Goal: Information Seeking & Learning: Learn about a topic

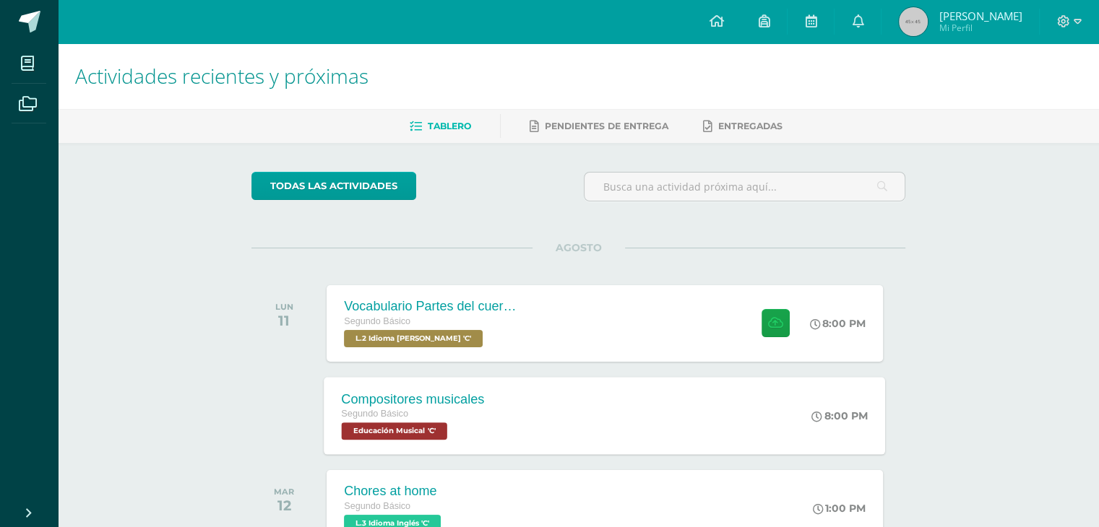
click at [465, 407] on div "Segundo Básico" at bounding box center [413, 415] width 143 height 16
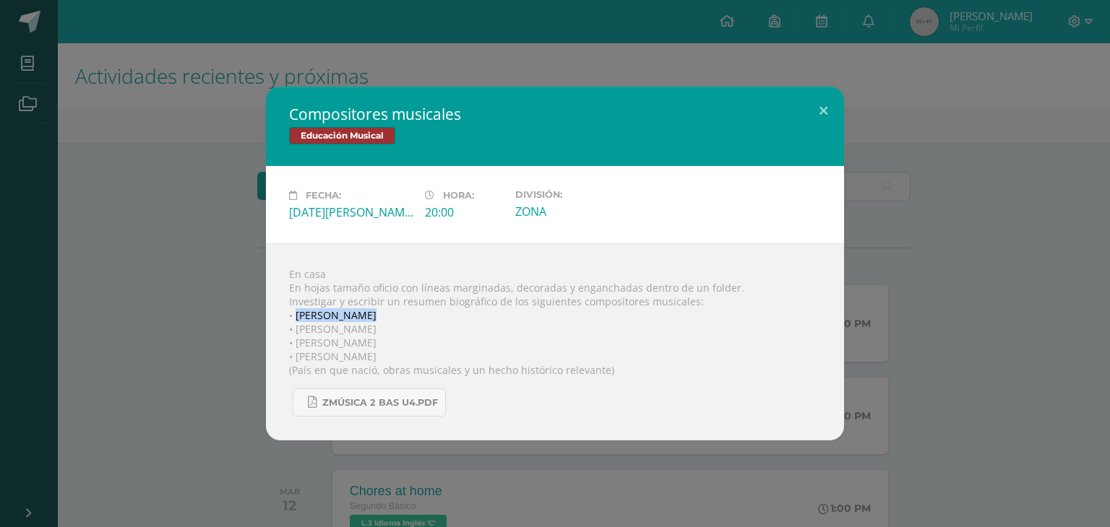
drag, startPoint x: 297, startPoint y: 311, endPoint x: 379, endPoint y: 310, distance: 81.7
click at [379, 310] on div "En casa En hojas tamaño oficio con líneas marginadas, decoradas y enganchadas d…" at bounding box center [555, 342] width 578 height 197
copy div "[PERSON_NAME]"
drag, startPoint x: 385, startPoint y: 329, endPoint x: 297, endPoint y: 333, distance: 88.2
click at [297, 333] on div "En casa En hojas tamaño oficio con líneas marginadas, decoradas y enganchadas d…" at bounding box center [555, 342] width 578 height 197
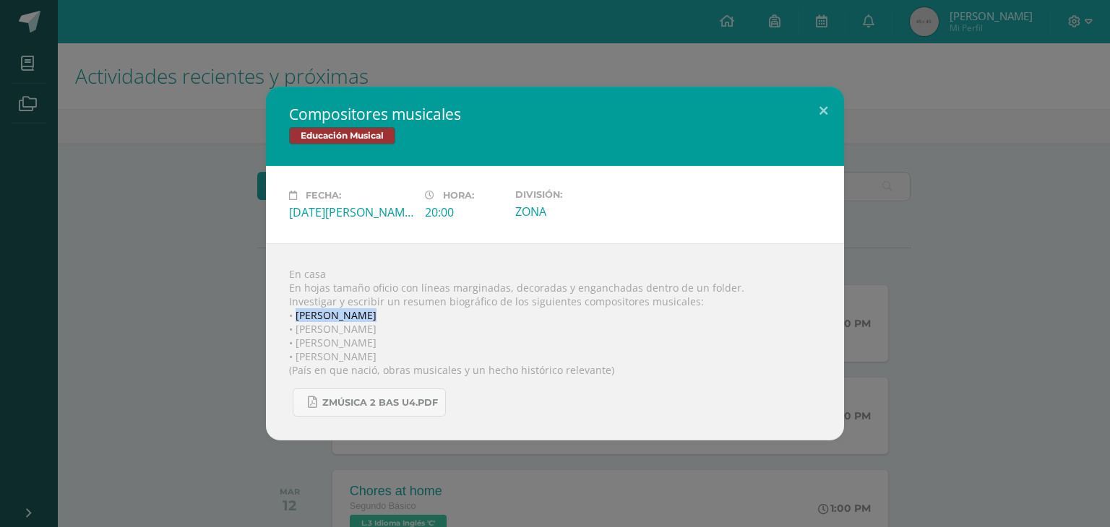
copy div "[PERSON_NAME]"
drag, startPoint x: 365, startPoint y: 342, endPoint x: 293, endPoint y: 344, distance: 71.6
click at [293, 344] on div "En casa En hojas tamaño oficio con líneas marginadas, decoradas y enganchadas d…" at bounding box center [555, 342] width 578 height 197
copy div "[PERSON_NAME]"
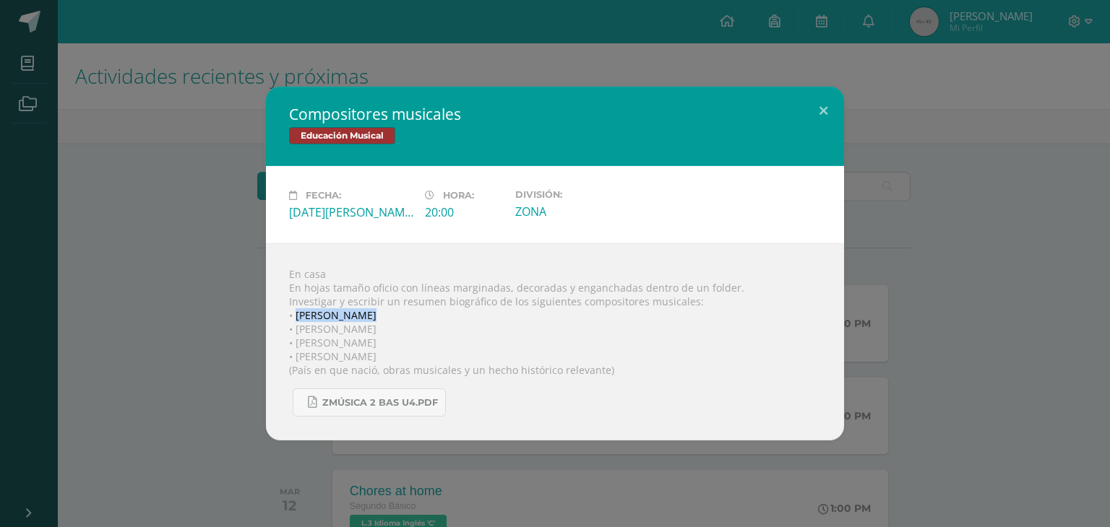
drag, startPoint x: 292, startPoint y: 355, endPoint x: 405, endPoint y: 361, distance: 112.9
click at [405, 361] on div "En casa En hojas tamaño oficio con líneas marginadas, decoradas y enganchadas d…" at bounding box center [555, 342] width 578 height 197
copy div "[PERSON_NAME]"
drag, startPoint x: 295, startPoint y: 313, endPoint x: 381, endPoint y: 350, distance: 93.8
click at [381, 350] on div "En casa En hojas tamaño oficio con líneas marginadas, decoradas y enganchadas d…" at bounding box center [555, 342] width 578 height 197
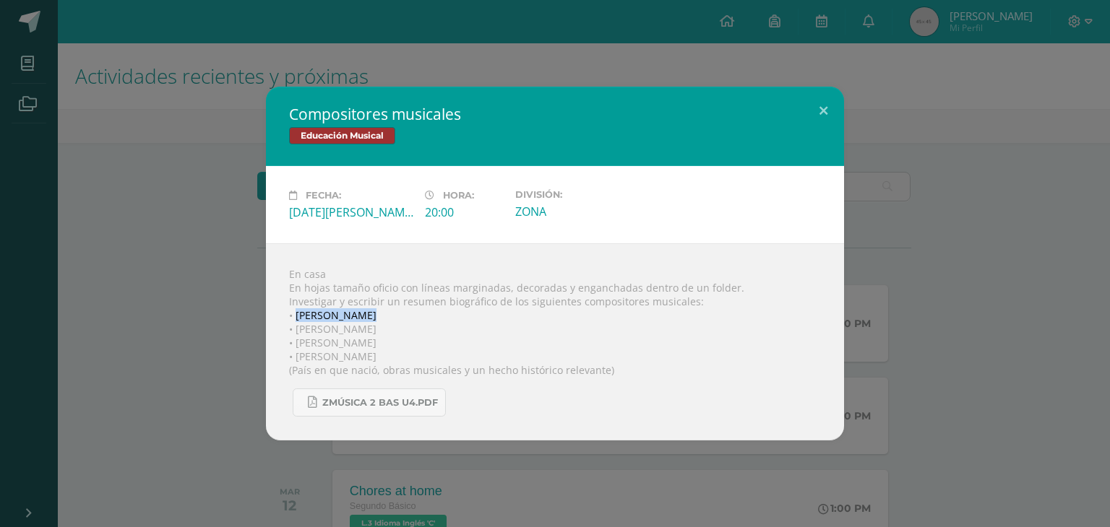
click at [384, 357] on div "En casa En hojas tamaño oficio con líneas marginadas, decoradas y enganchadas d…" at bounding box center [555, 342] width 578 height 197
drag, startPoint x: 377, startPoint y: 356, endPoint x: 257, endPoint y: 319, distance: 126.4
click at [257, 319] on div "Compositores musicales Educación Musical Fecha: [DATE][PERSON_NAME] Hora: 20:00…" at bounding box center [555, 264] width 1098 height 354
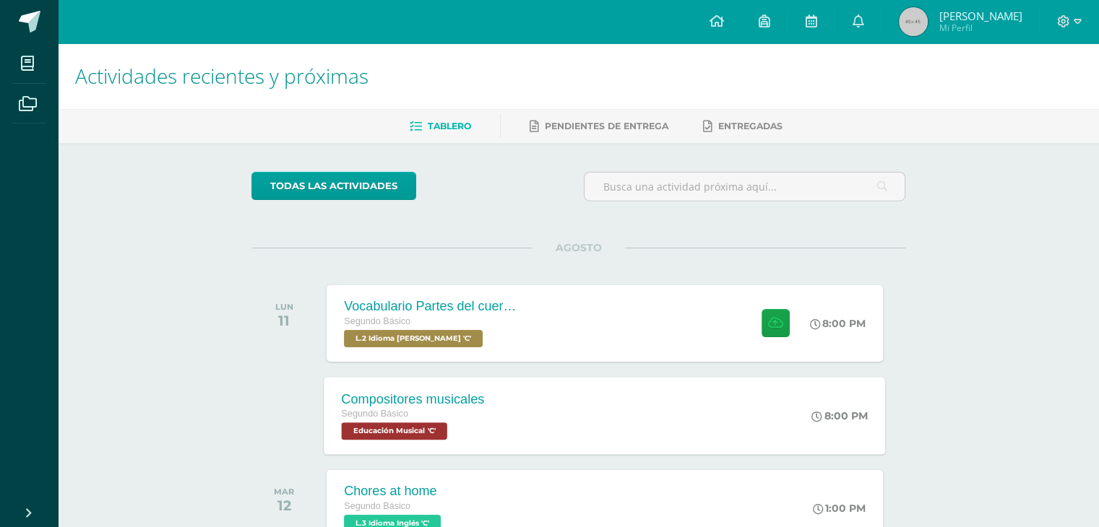
click at [369, 383] on div "Compositores musicales Segundo Básico Educación Musical 'C'" at bounding box center [413, 415] width 178 height 77
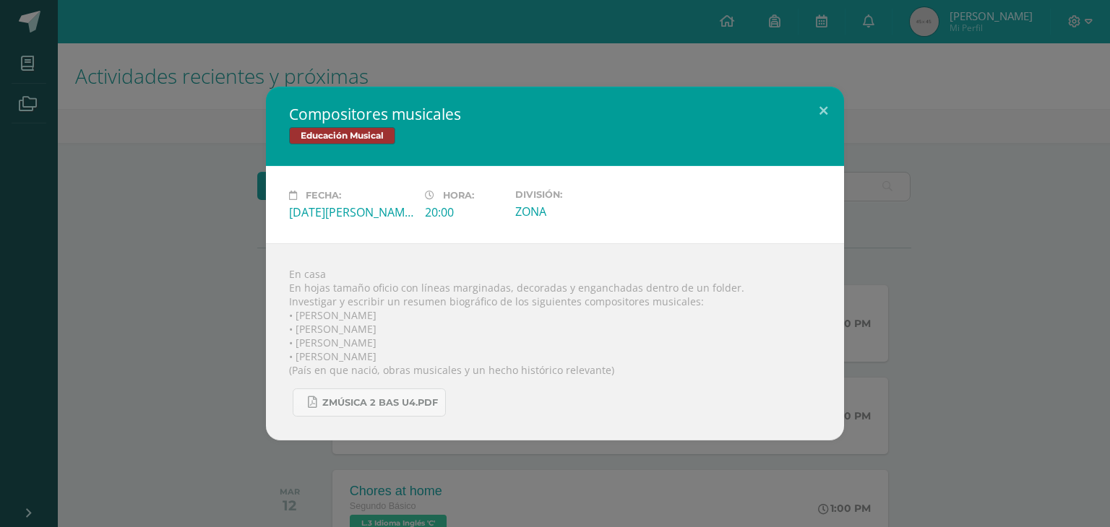
drag, startPoint x: 379, startPoint y: 357, endPoint x: 277, endPoint y: 318, distance: 108.4
click at [277, 318] on div "En casa En hojas tamaño oficio con líneas marginadas, decoradas y enganchadas d…" at bounding box center [555, 342] width 578 height 197
copy div "• [PERSON_NAME] • [PERSON_NAME] • [PERSON_NAME] • [PERSON_NAME]"
